Goal: Information Seeking & Learning: Check status

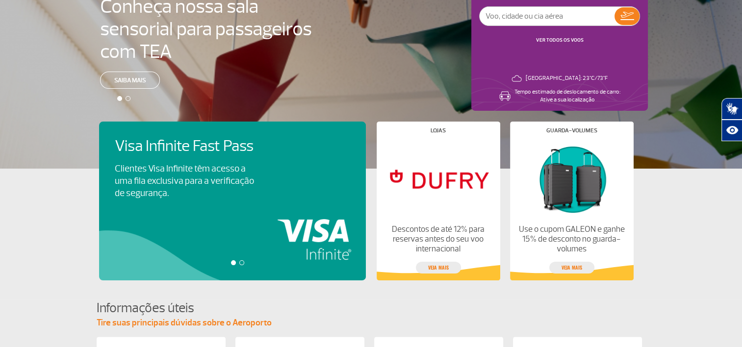
scroll to position [147, 0]
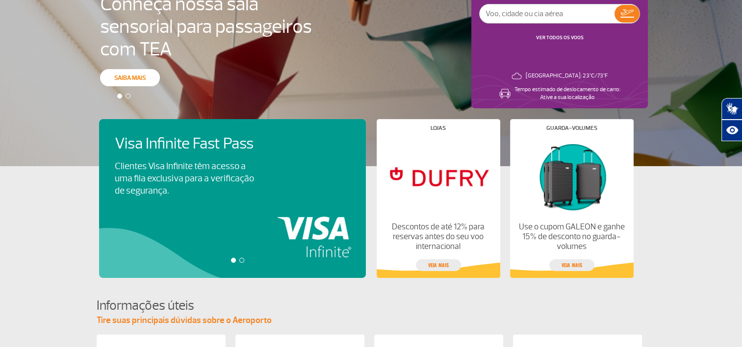
click at [131, 74] on link "Saiba mais" at bounding box center [130, 77] width 60 height 17
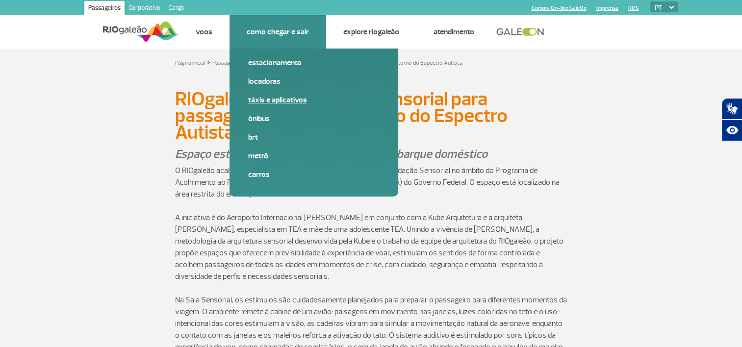
click at [263, 102] on link "Táxis e aplicativos" at bounding box center [313, 100] width 131 height 11
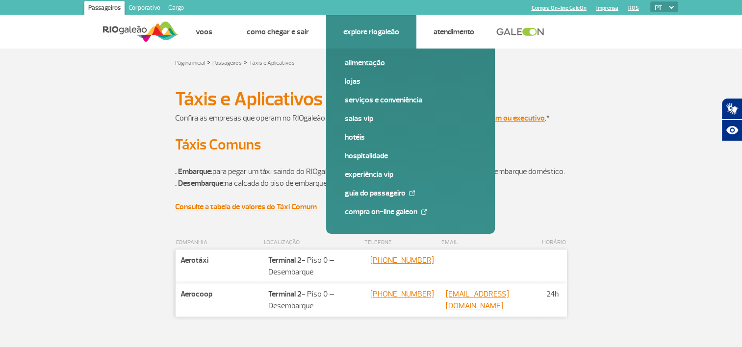
click at [364, 65] on link "Alimentação" at bounding box center [410, 62] width 131 height 11
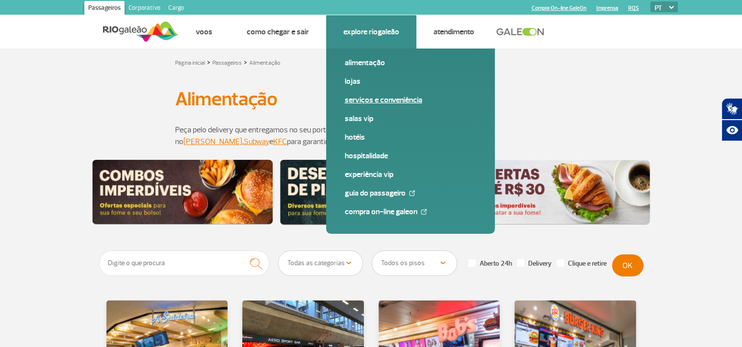
click at [367, 98] on link "Serviços e Conveniência" at bounding box center [410, 100] width 131 height 11
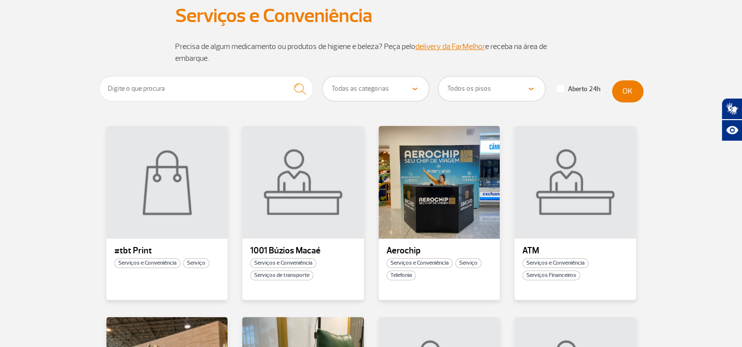
scroll to position [98, 0]
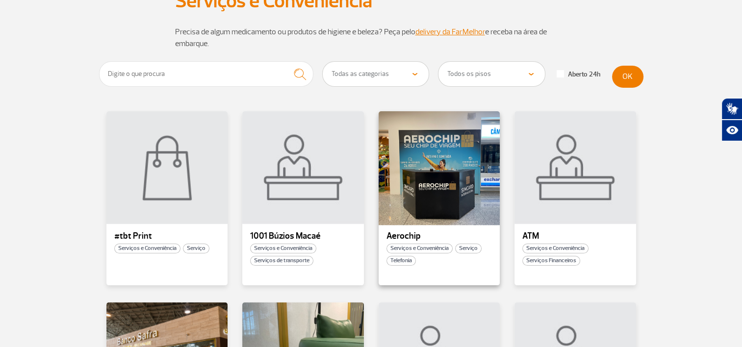
click at [429, 177] on div at bounding box center [439, 167] width 124 height 115
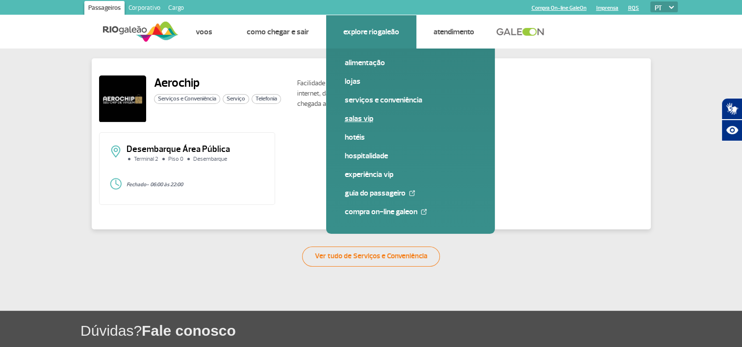
click at [362, 117] on link "Salas VIP" at bounding box center [410, 118] width 131 height 11
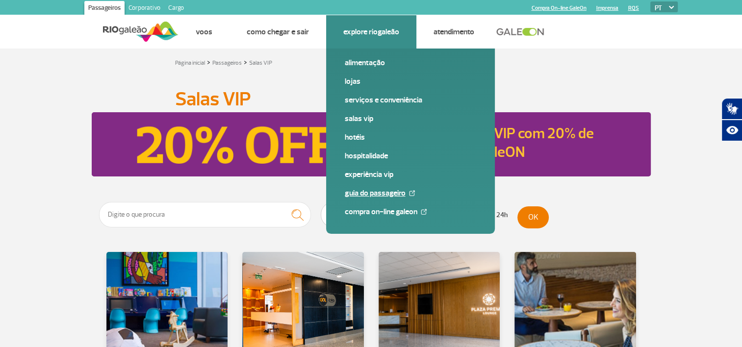
click at [361, 191] on link "Guia do Passageiro" at bounding box center [410, 193] width 131 height 11
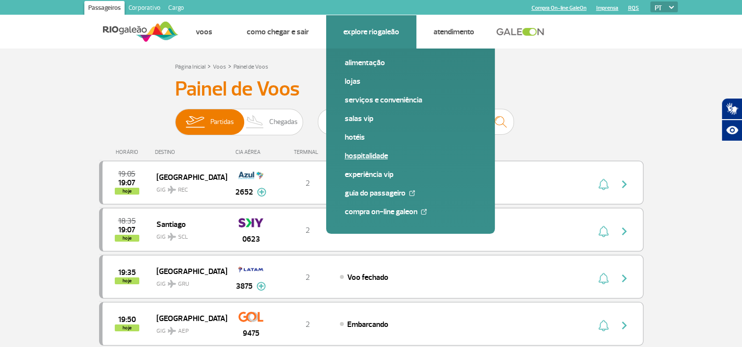
click at [363, 154] on link "Hospitalidade" at bounding box center [410, 156] width 131 height 11
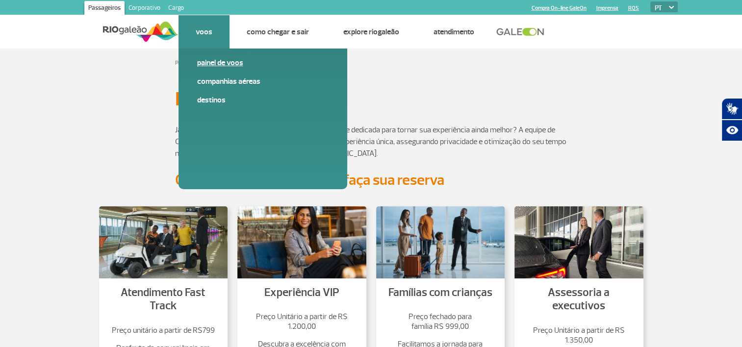
click at [204, 67] on link "Painel de voos" at bounding box center [262, 62] width 131 height 11
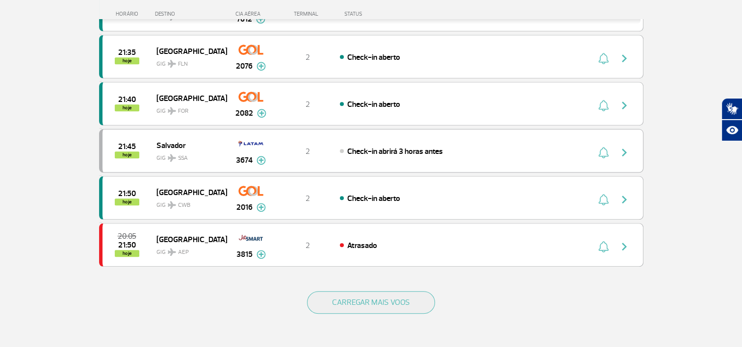
scroll to position [883, 0]
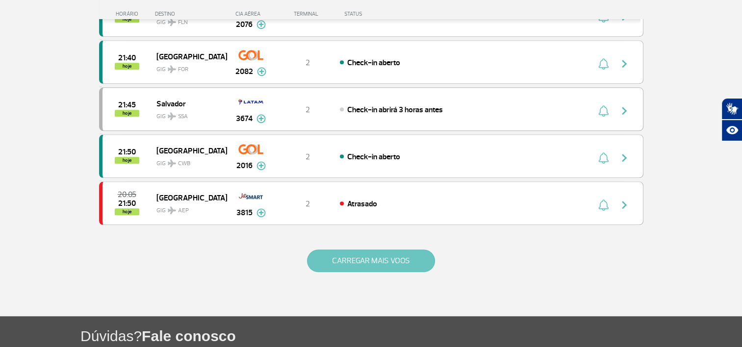
click at [367, 253] on button "CARREGAR MAIS VOOS" at bounding box center [371, 261] width 128 height 23
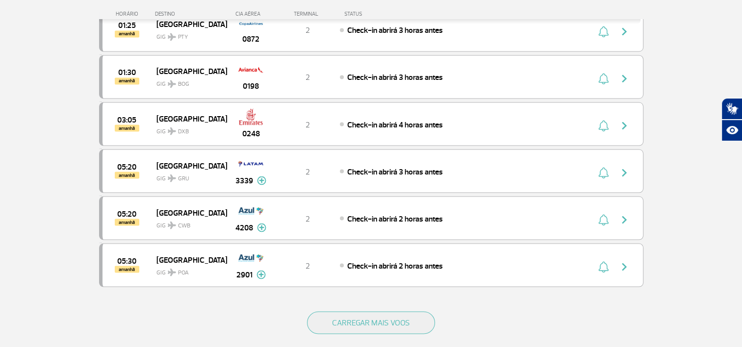
scroll to position [1814, 0]
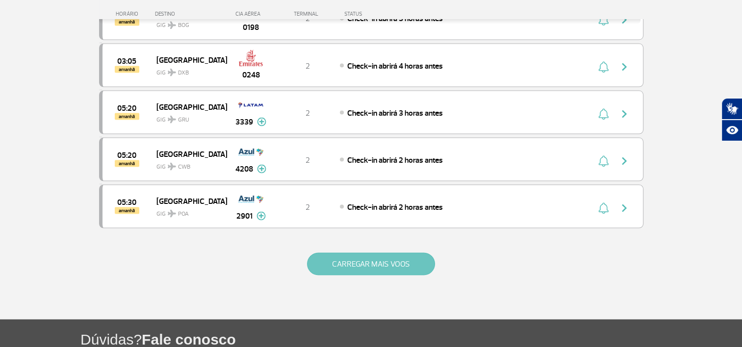
click at [359, 252] on button "CARREGAR MAIS VOOS" at bounding box center [371, 263] width 128 height 23
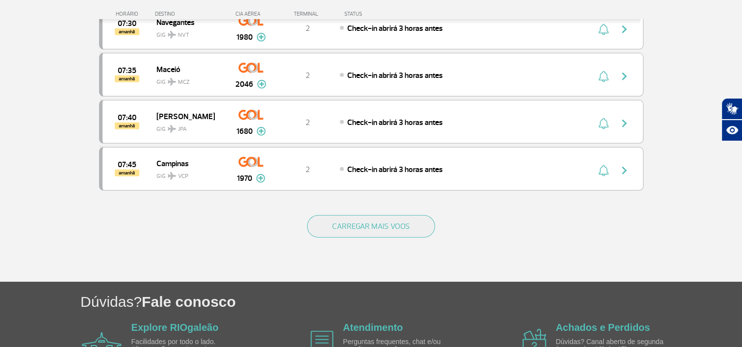
scroll to position [2795, 0]
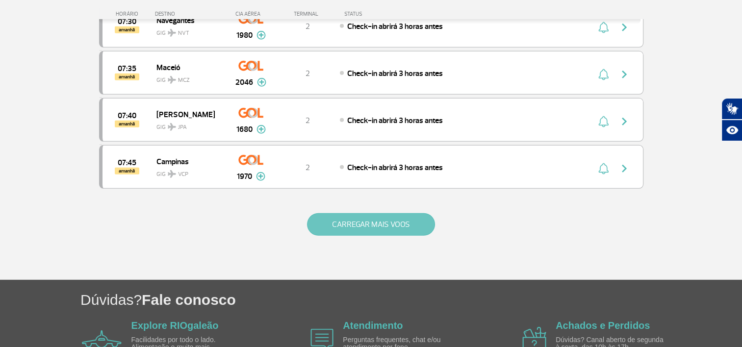
click at [370, 213] on button "CARREGAR MAIS VOOS" at bounding box center [371, 224] width 128 height 23
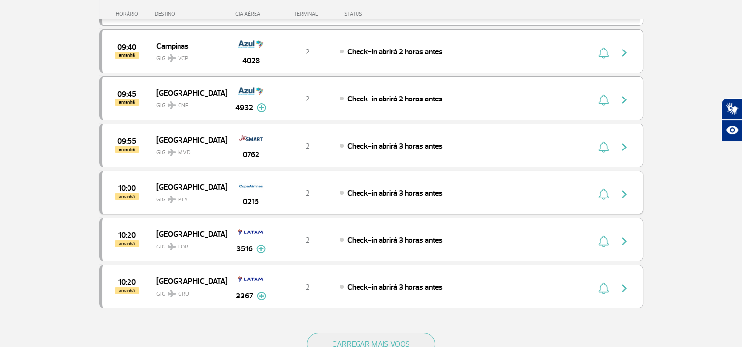
scroll to position [3726, 0]
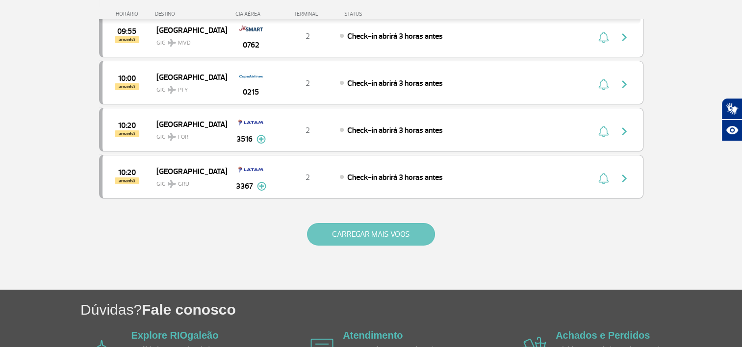
click at [372, 223] on button "CARREGAR MAIS VOOS" at bounding box center [371, 234] width 128 height 23
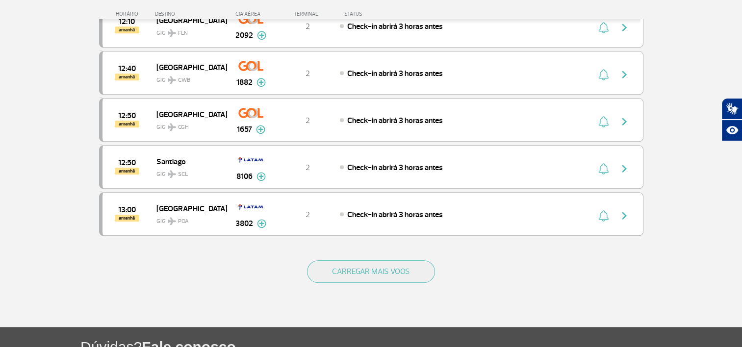
scroll to position [4658, 0]
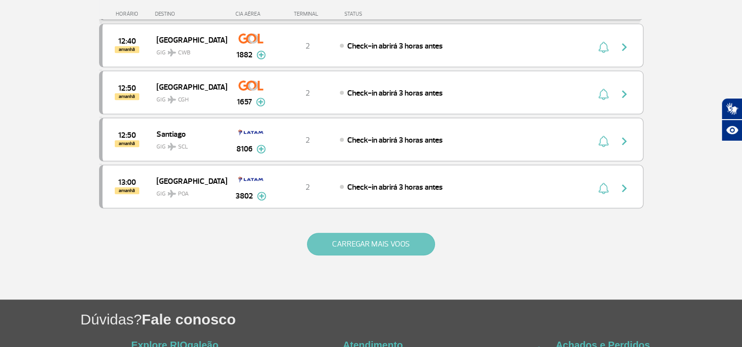
click at [366, 233] on button "CARREGAR MAIS VOOS" at bounding box center [371, 244] width 128 height 23
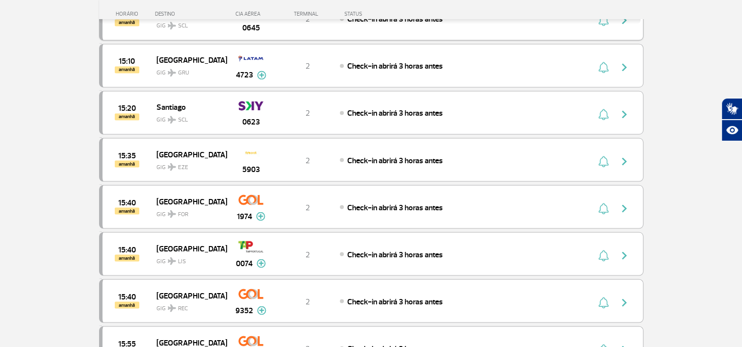
scroll to position [5442, 0]
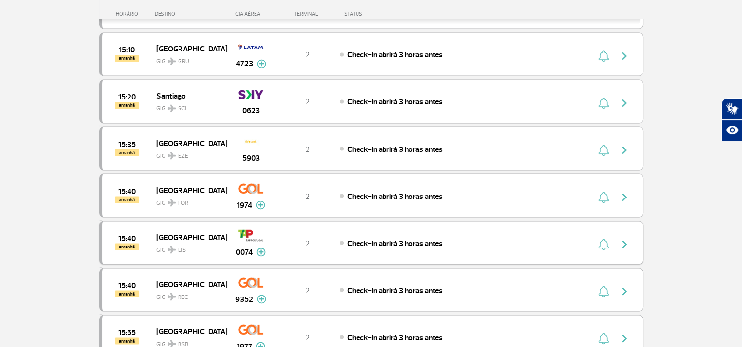
click at [622, 238] on img "button" at bounding box center [624, 244] width 12 height 12
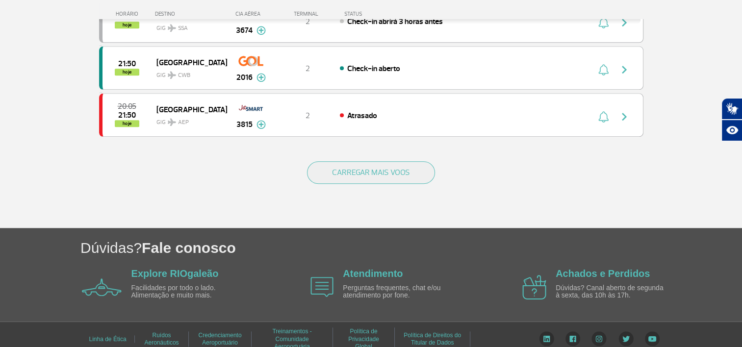
scroll to position [973, 0]
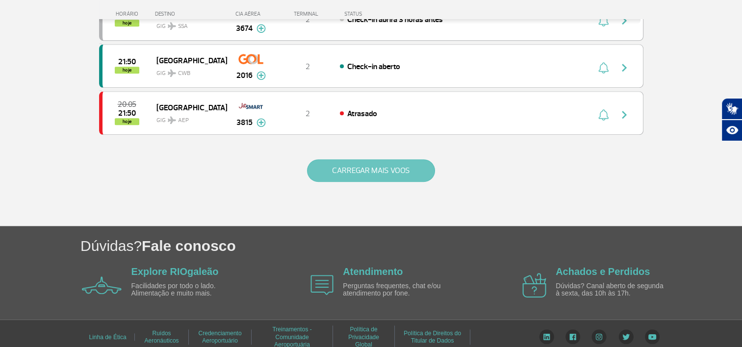
click at [346, 159] on button "CARREGAR MAIS VOOS" at bounding box center [371, 170] width 128 height 23
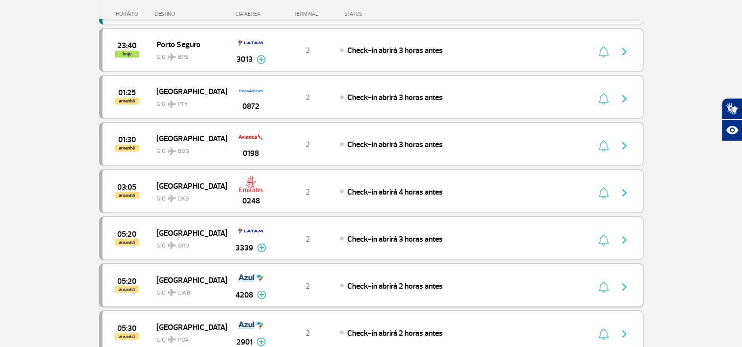
scroll to position [1855, 0]
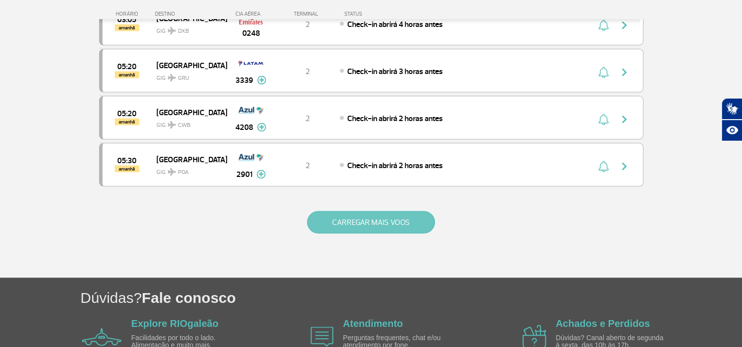
click at [351, 211] on button "CARREGAR MAIS VOOS" at bounding box center [371, 222] width 128 height 23
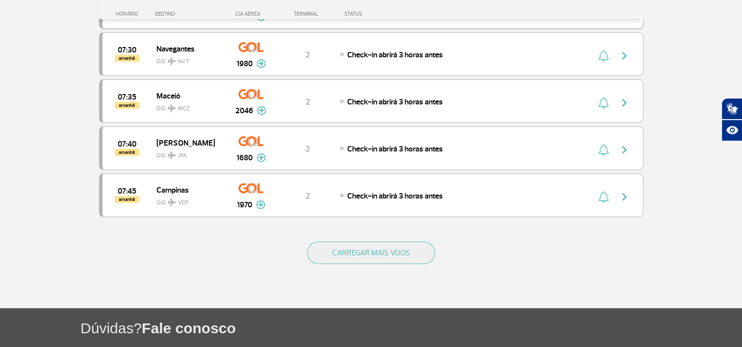
scroll to position [2787, 0]
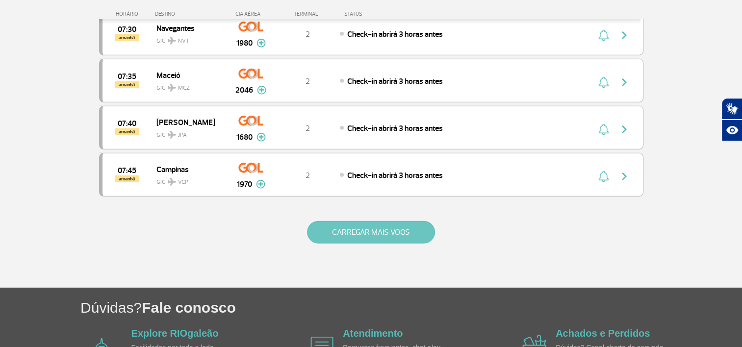
click at [343, 221] on button "CARREGAR MAIS VOOS" at bounding box center [371, 232] width 128 height 23
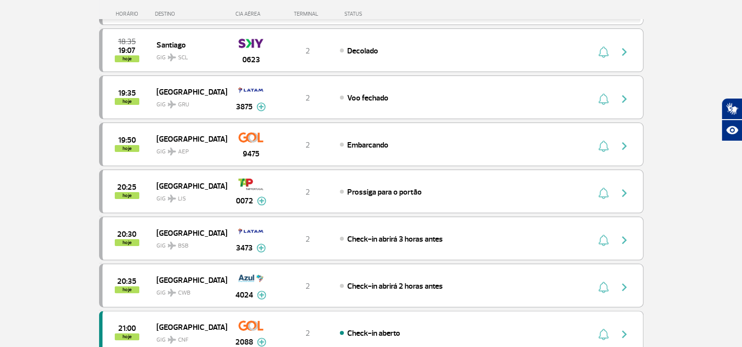
scroll to position [0, 0]
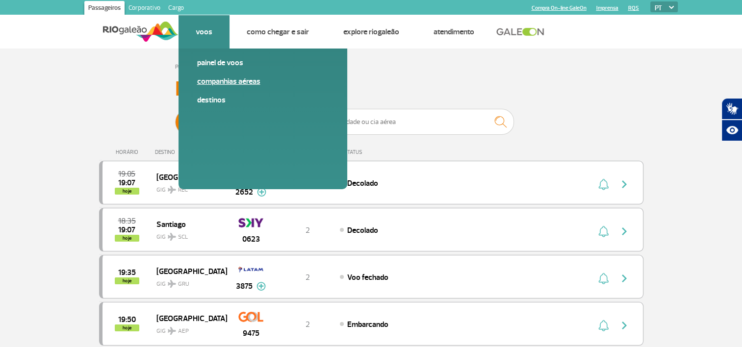
click at [217, 80] on link "Companhias Aéreas" at bounding box center [262, 81] width 131 height 11
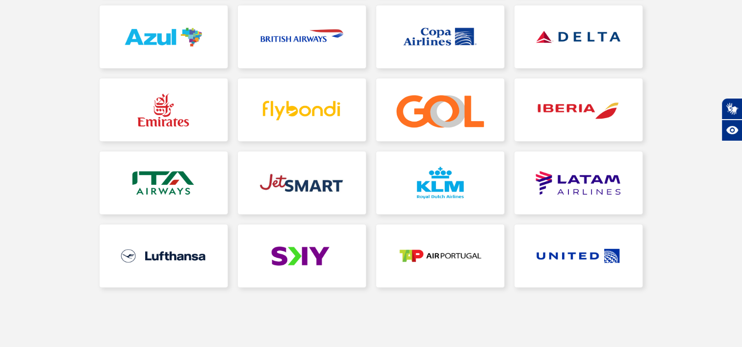
scroll to position [245, 0]
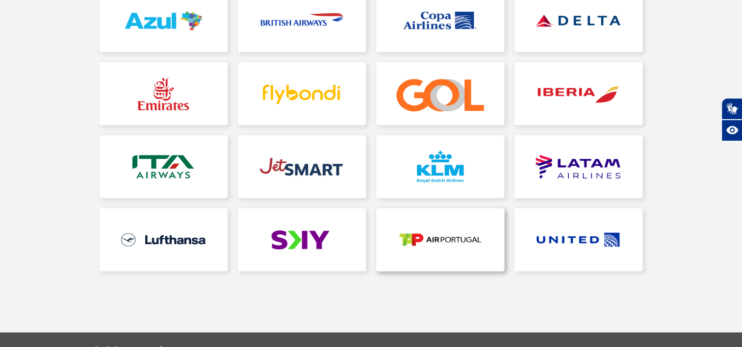
click at [435, 231] on link at bounding box center [440, 239] width 128 height 63
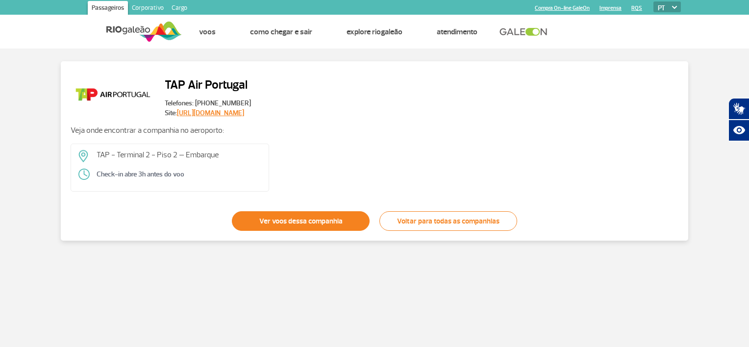
click at [290, 221] on link "Ver voos dessa companhia" at bounding box center [301, 221] width 138 height 20
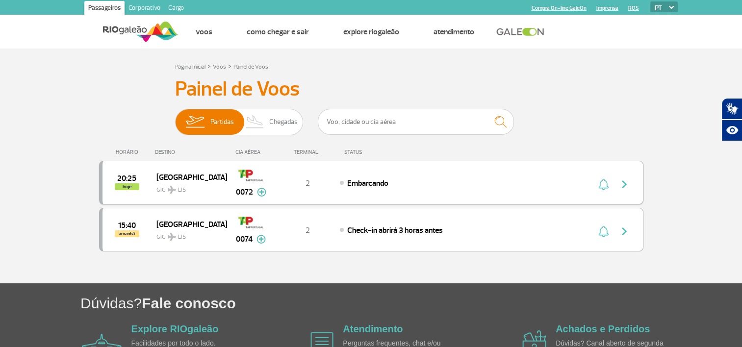
click at [261, 191] on img at bounding box center [261, 192] width 9 height 9
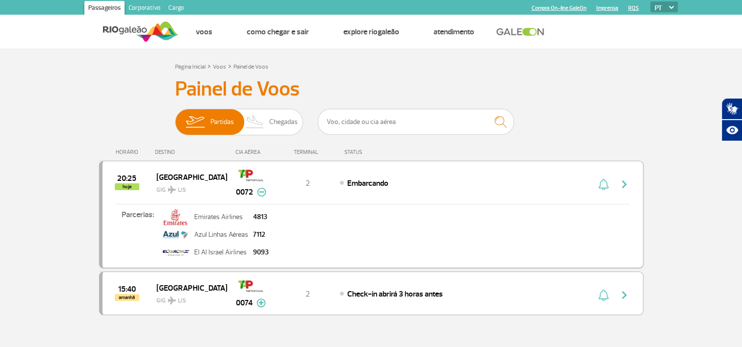
click at [261, 191] on img at bounding box center [261, 192] width 9 height 9
